Goal: Information Seeking & Learning: Find specific fact

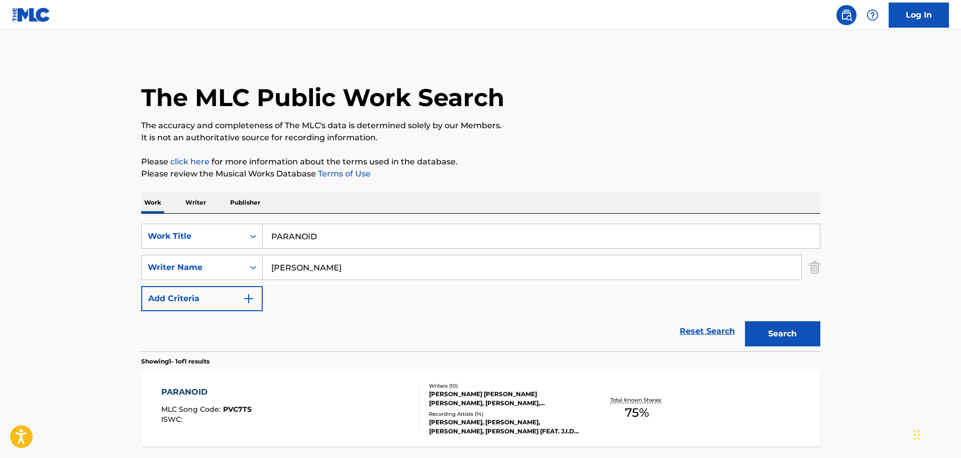
click at [298, 241] on input "PARANOID" at bounding box center [541, 236] width 557 height 24
click at [298, 240] on input "PARANOID" at bounding box center [541, 236] width 557 height 24
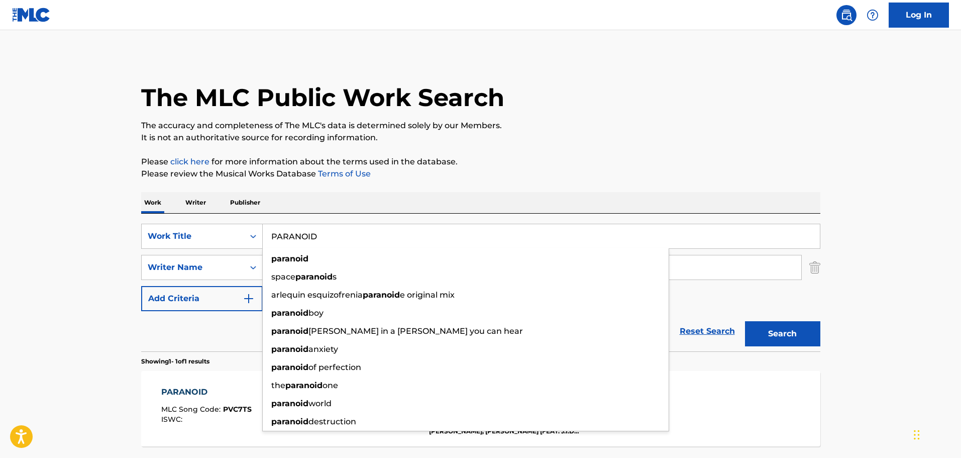
paste input "RETTY WOMAN"
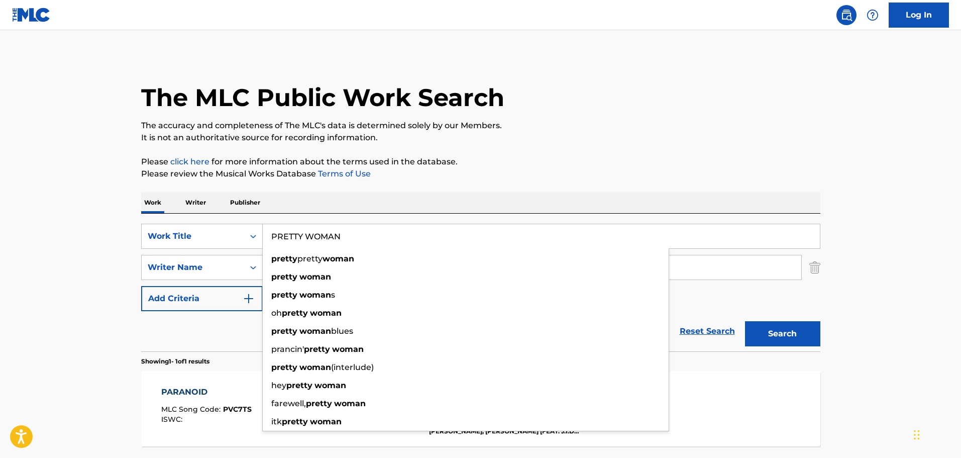
click at [745, 321] on button "Search" at bounding box center [782, 333] width 75 height 25
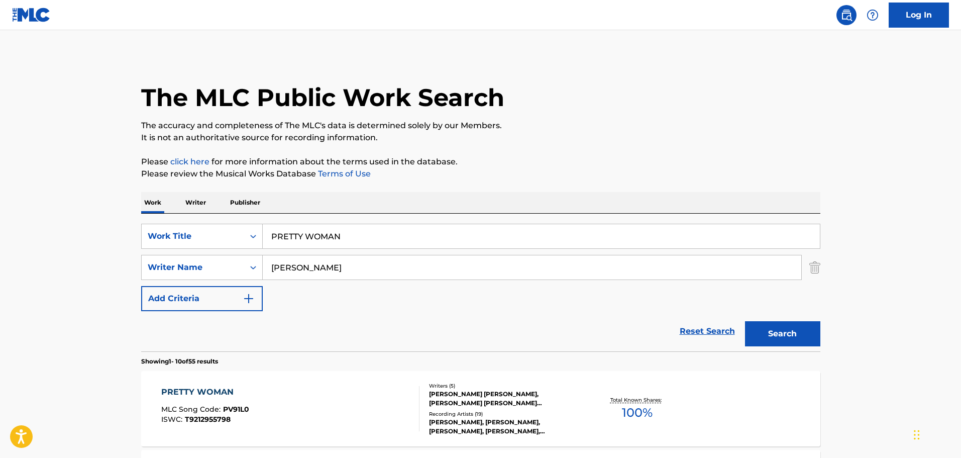
click at [582, 156] on p "Please click here for more information about the terms used in the database." at bounding box center [480, 162] width 679 height 12
click at [327, 233] on input "PRETTY WOMAN" at bounding box center [541, 236] width 557 height 24
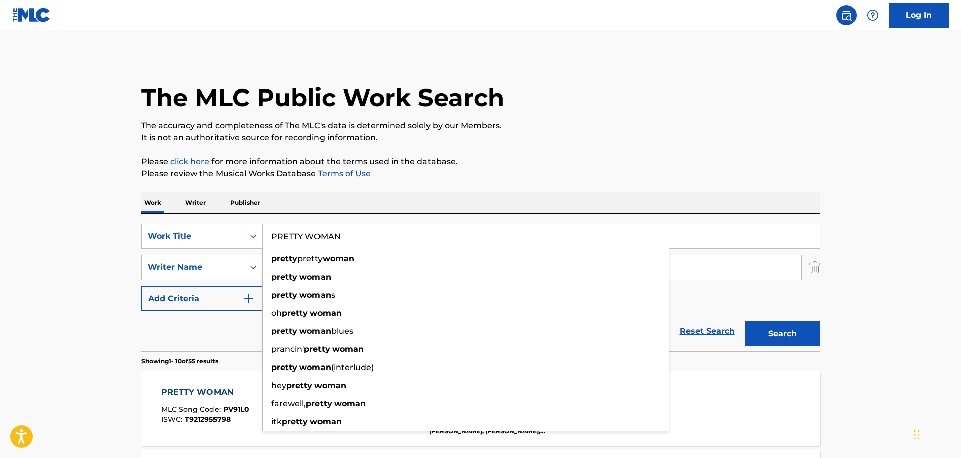
click at [327, 233] on input "PRETTY WOMAN" at bounding box center [541, 236] width 557 height 24
paste input "QUIT"
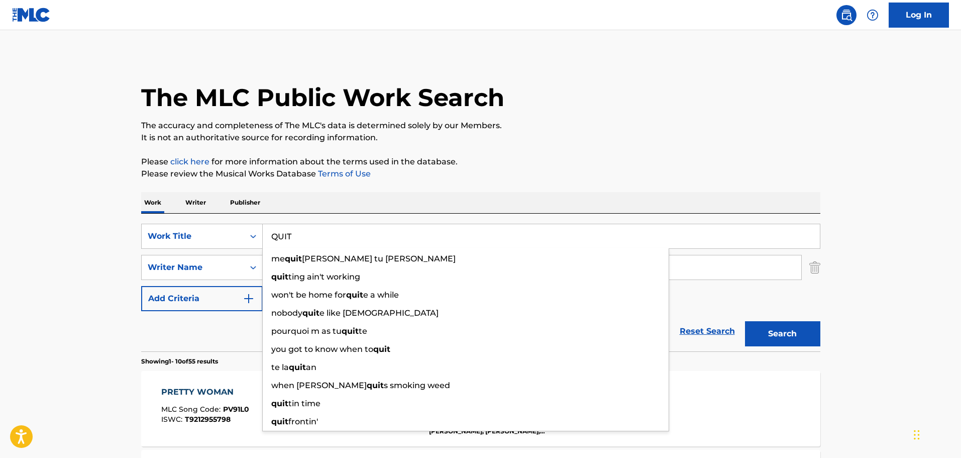
type input "QUIT"
click at [769, 333] on button "Search" at bounding box center [782, 333] width 75 height 25
